Goal: Find specific page/section: Find specific page/section

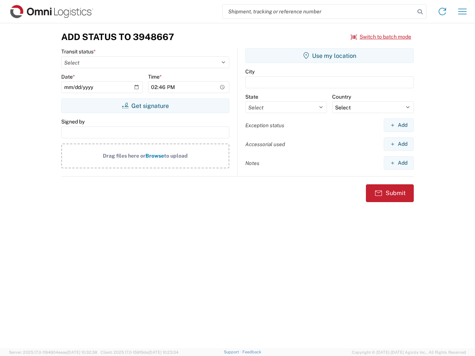
click at [319, 12] on input "search" at bounding box center [319, 11] width 192 height 14
click at [420, 12] on icon at bounding box center [420, 12] width 10 height 10
click at [443, 12] on icon at bounding box center [443, 12] width 12 height 12
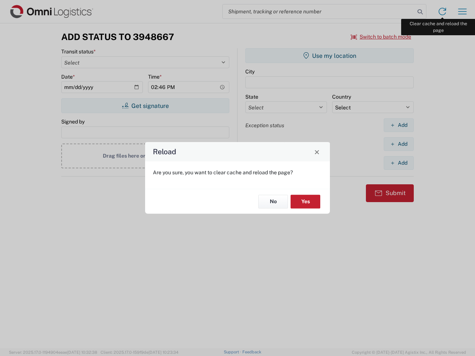
click at [463, 12] on div "Reload Are you sure, you want to clear cache and reload the page? No Yes" at bounding box center [237, 178] width 475 height 356
click at [381, 37] on div "Reload Are you sure, you want to clear cache and reload the page? No Yes" at bounding box center [237, 178] width 475 height 356
click at [145, 106] on div "Reload Are you sure, you want to clear cache and reload the page? No Yes" at bounding box center [237, 178] width 475 height 356
click at [330, 56] on div "Reload Are you sure, you want to clear cache and reload the page? No Yes" at bounding box center [237, 178] width 475 height 356
click at [399, 125] on div "Reload Are you sure, you want to clear cache and reload the page? No Yes" at bounding box center [237, 178] width 475 height 356
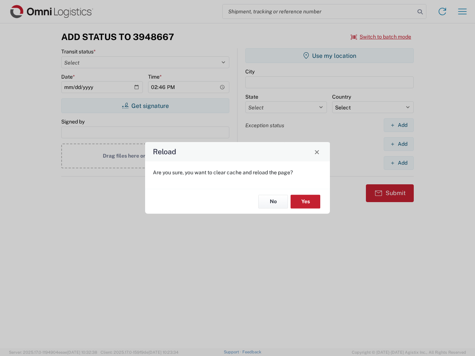
click at [399, 144] on div "Reload Are you sure, you want to clear cache and reload the page? No Yes" at bounding box center [237, 178] width 475 height 356
click at [399, 163] on div "Reload Are you sure, you want to clear cache and reload the page? No Yes" at bounding box center [237, 178] width 475 height 356
